Goal: Information Seeking & Learning: Learn about a topic

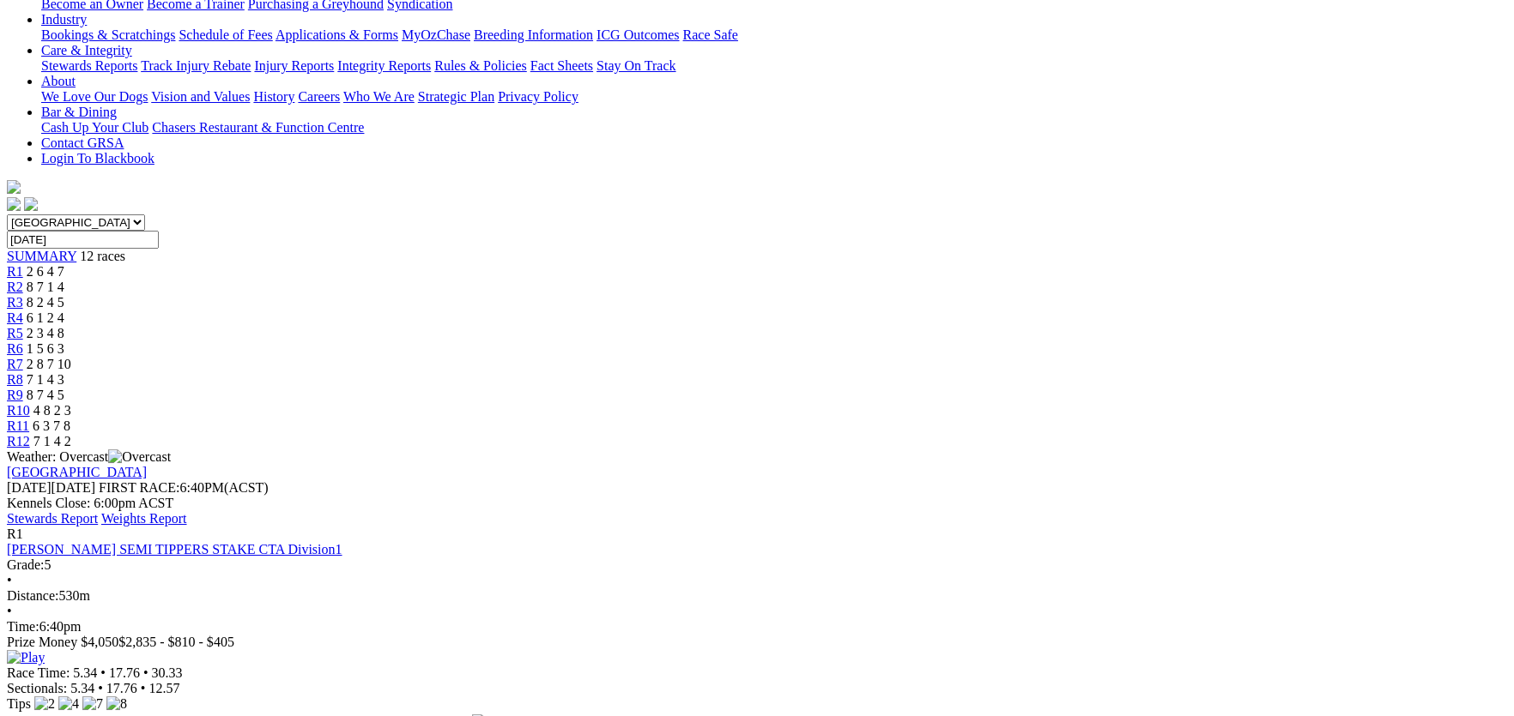
scroll to position [409, 0]
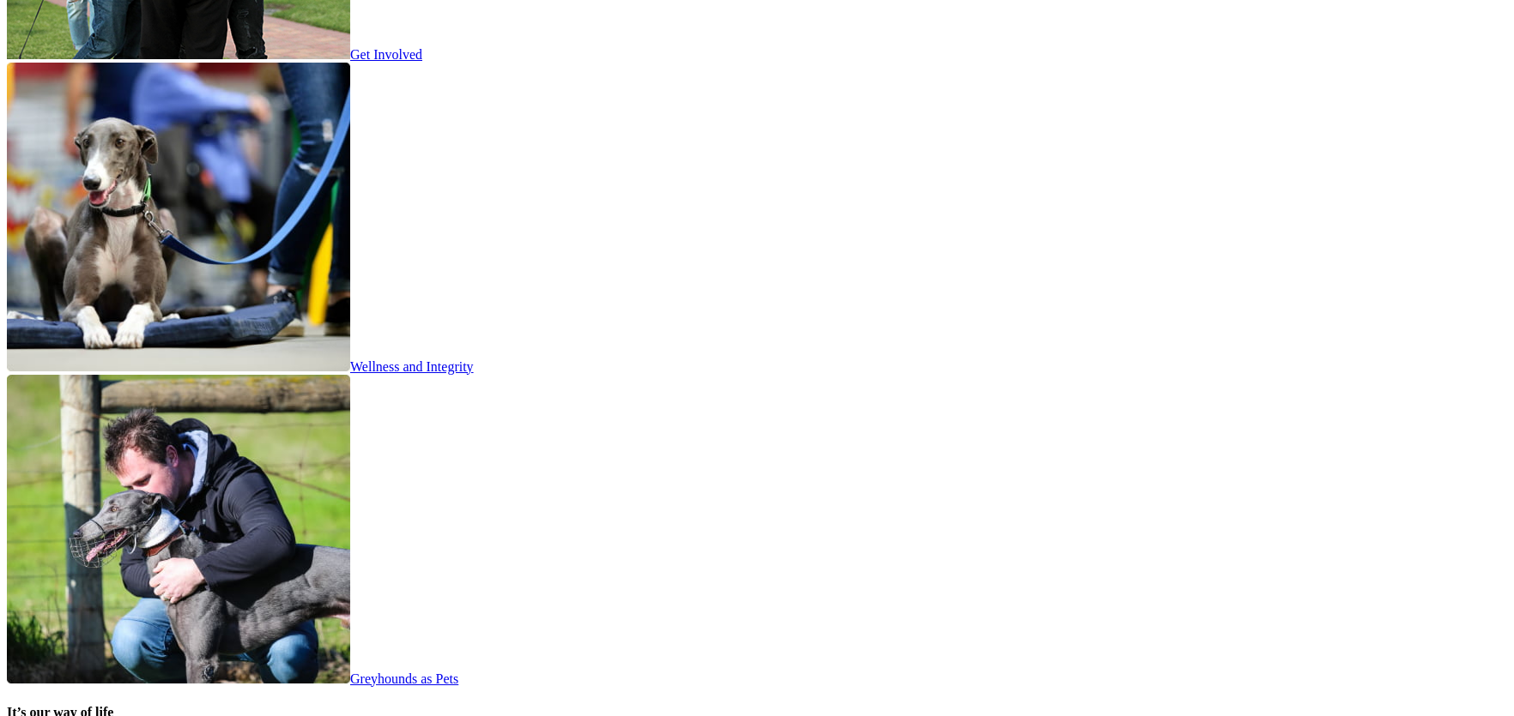
scroll to position [3676, 0]
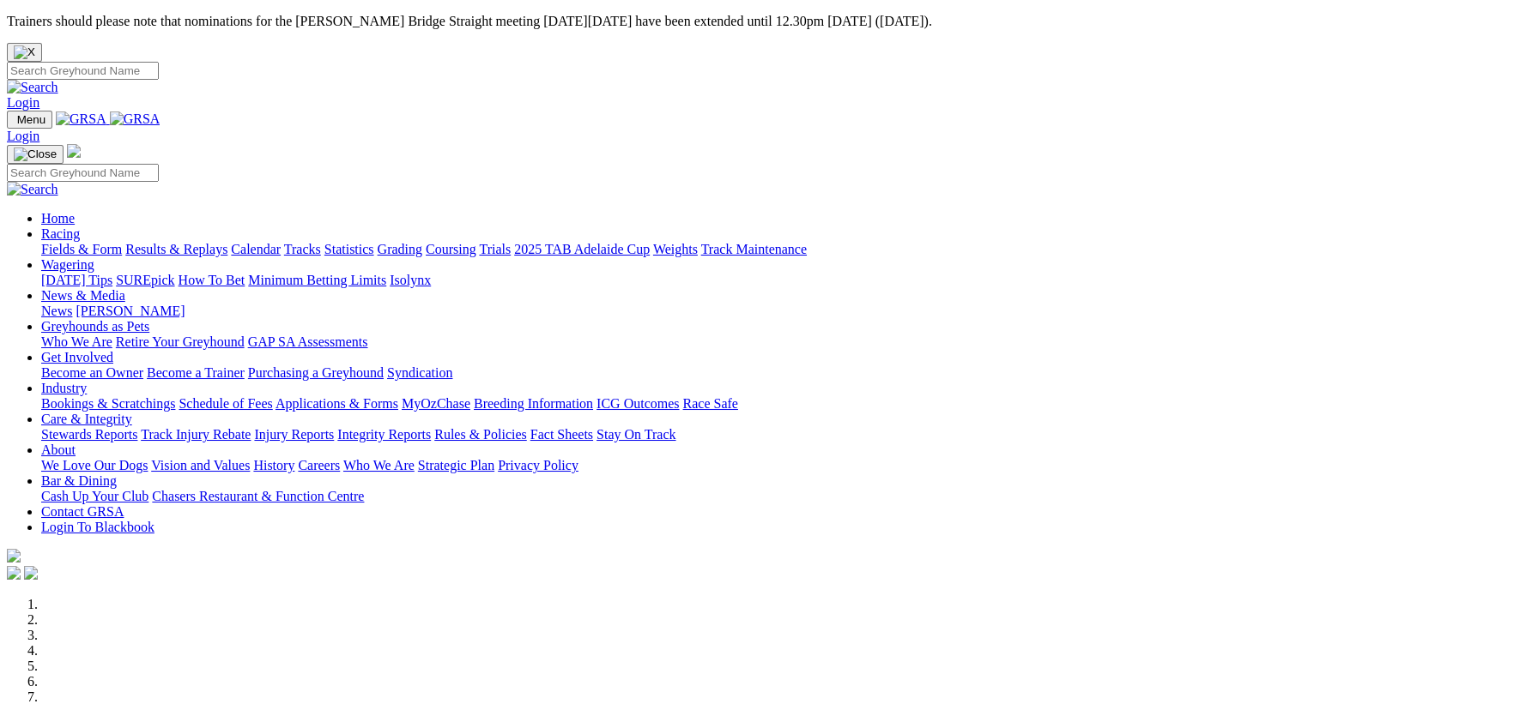
click at [431, 427] on link "Integrity Reports" at bounding box center [384, 434] width 94 height 15
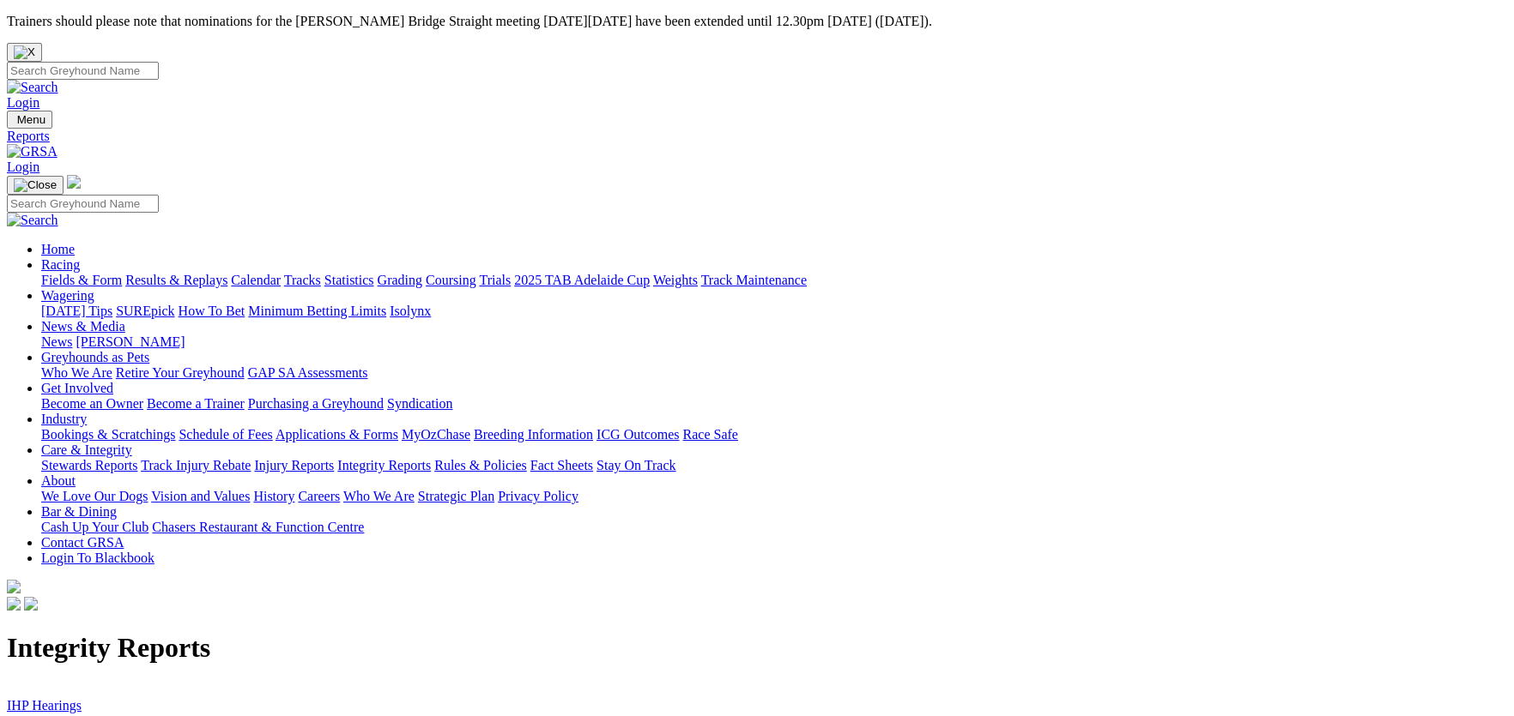
click at [82, 698] on link "IHP Hearings" at bounding box center [44, 705] width 75 height 15
